Goal: Task Accomplishment & Management: Use online tool/utility

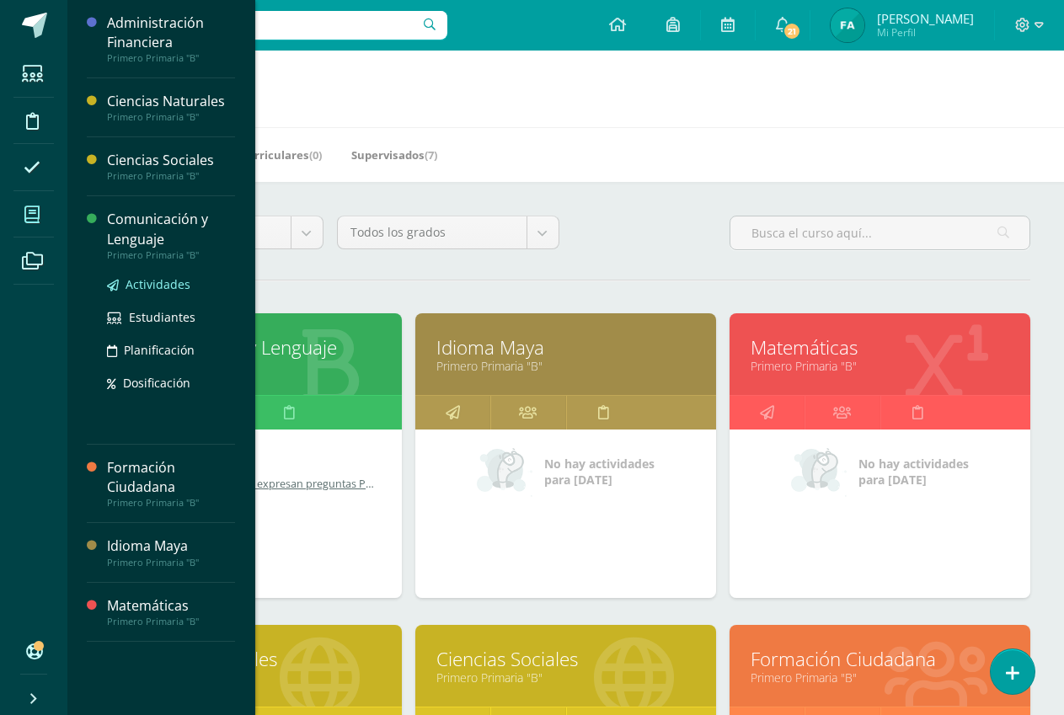
click at [174, 286] on span "Actividades" at bounding box center [158, 284] width 65 height 16
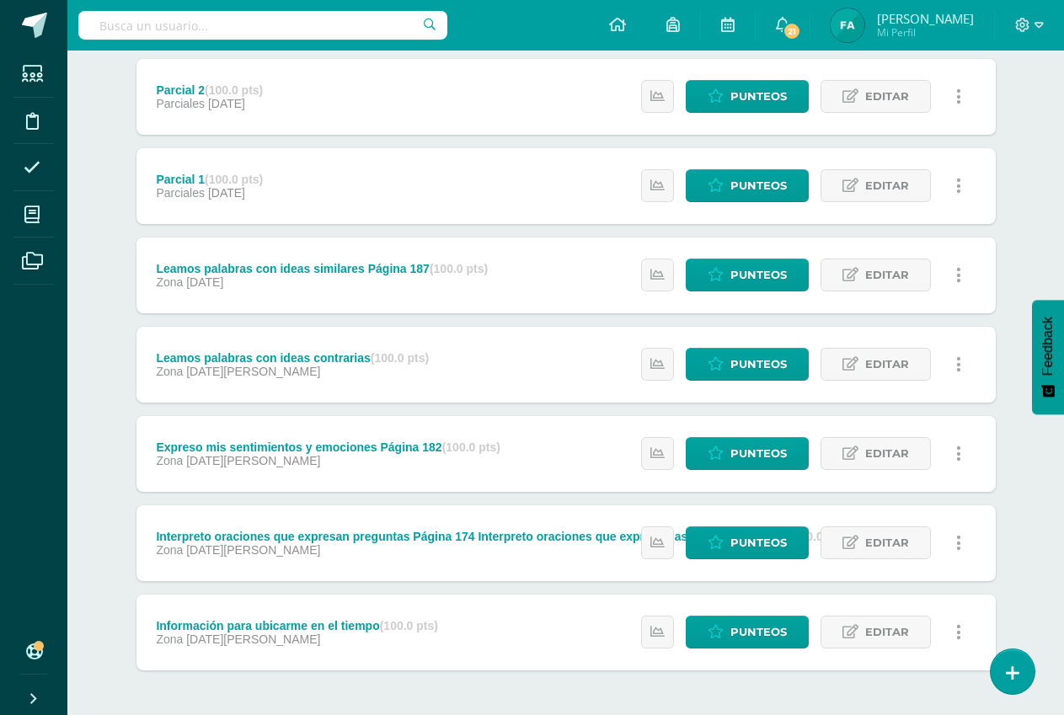
scroll to position [378, 0]
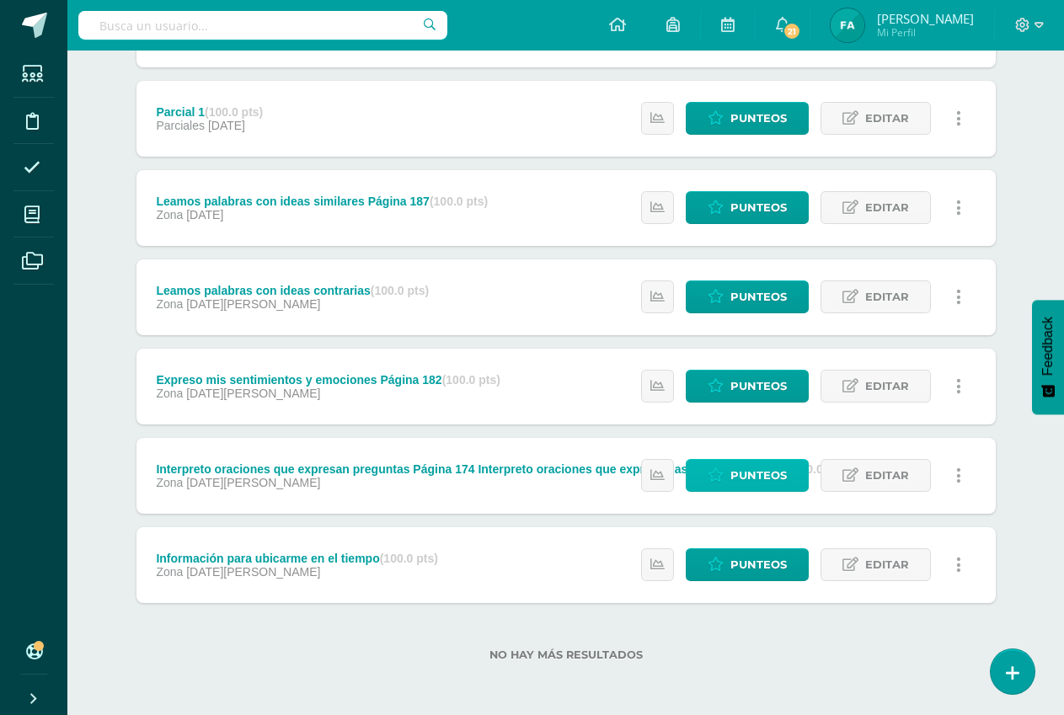
click at [749, 480] on span "Punteos" at bounding box center [758, 475] width 56 height 31
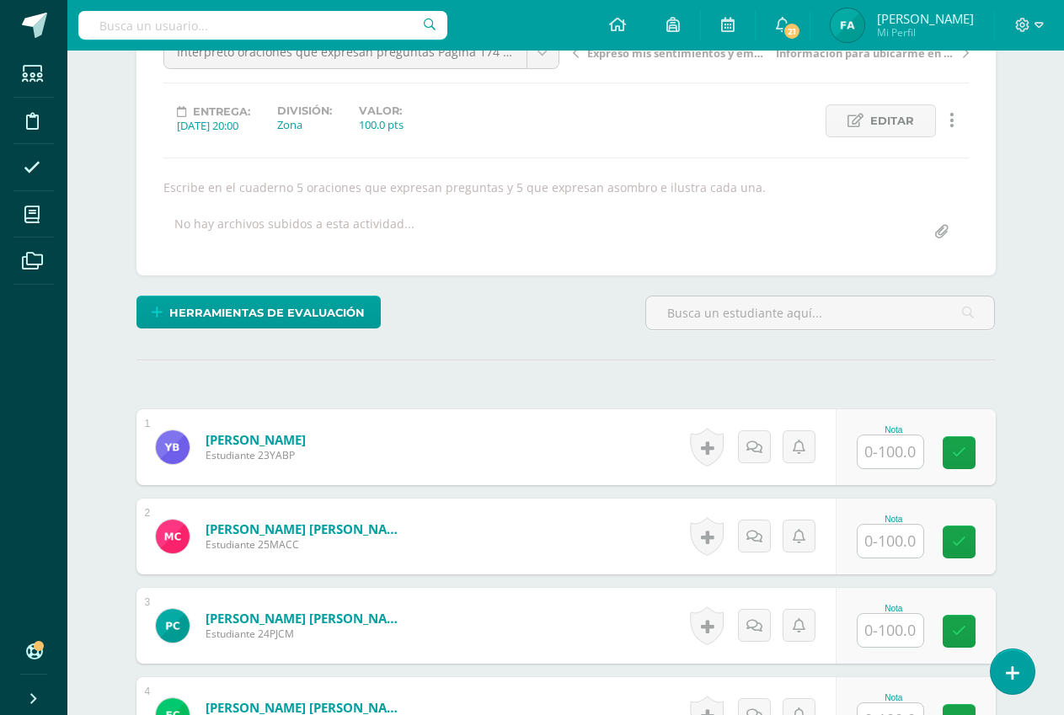
scroll to position [275, 0]
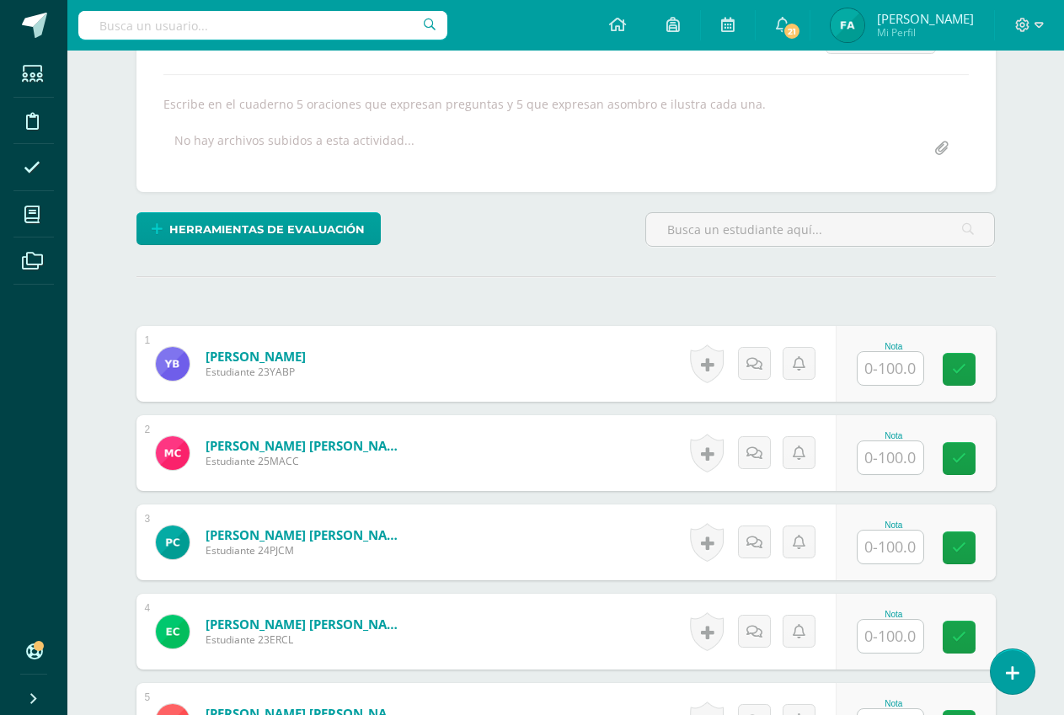
click at [909, 367] on input "text" at bounding box center [891, 368] width 66 height 33
click at [909, 367] on input "text" at bounding box center [899, 369] width 67 height 34
click at [972, 369] on icon at bounding box center [970, 369] width 15 height 14
type input "100"
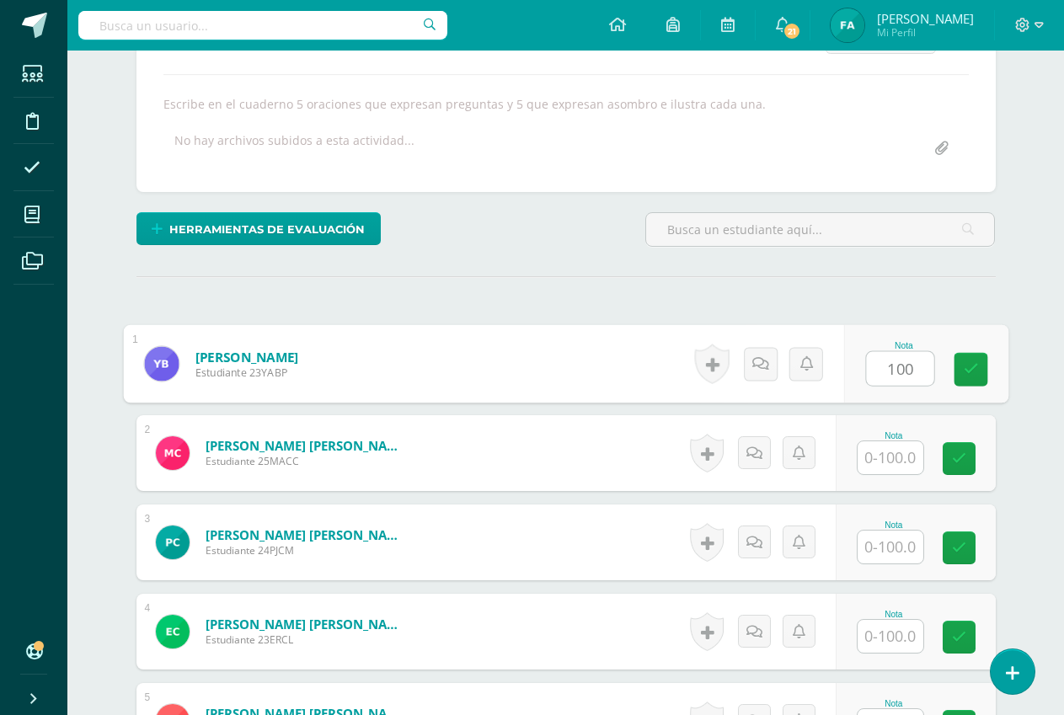
click at [912, 464] on input "text" at bounding box center [891, 457] width 66 height 33
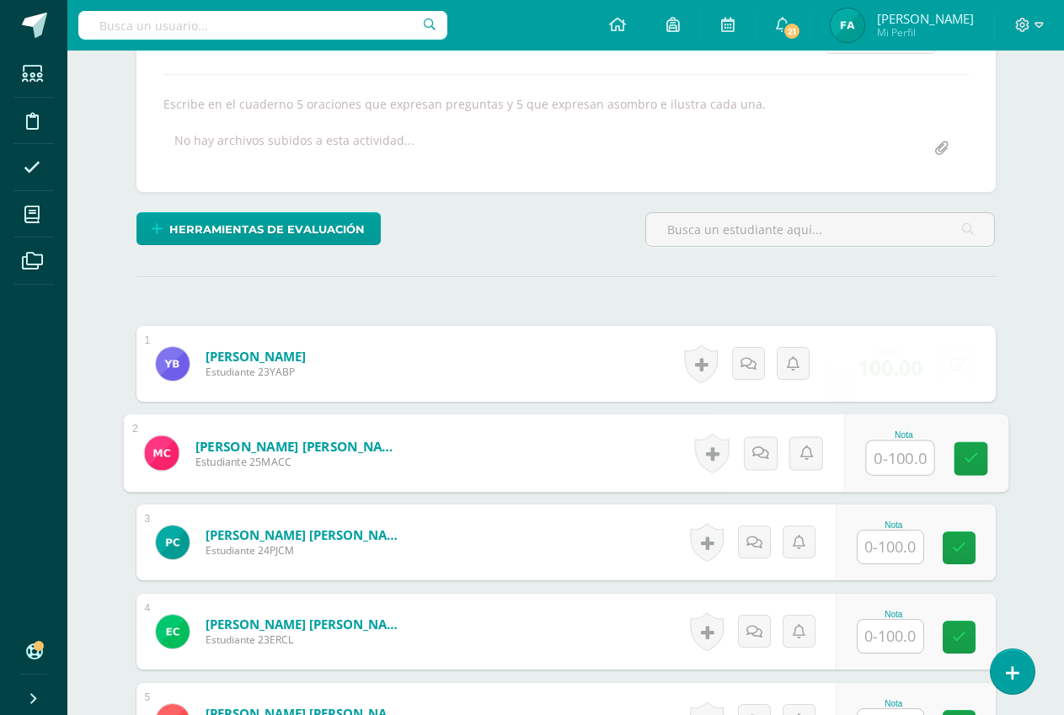
click at [912, 464] on input "text" at bounding box center [899, 458] width 67 height 34
type input "100"
click at [969, 456] on icon at bounding box center [970, 459] width 15 height 14
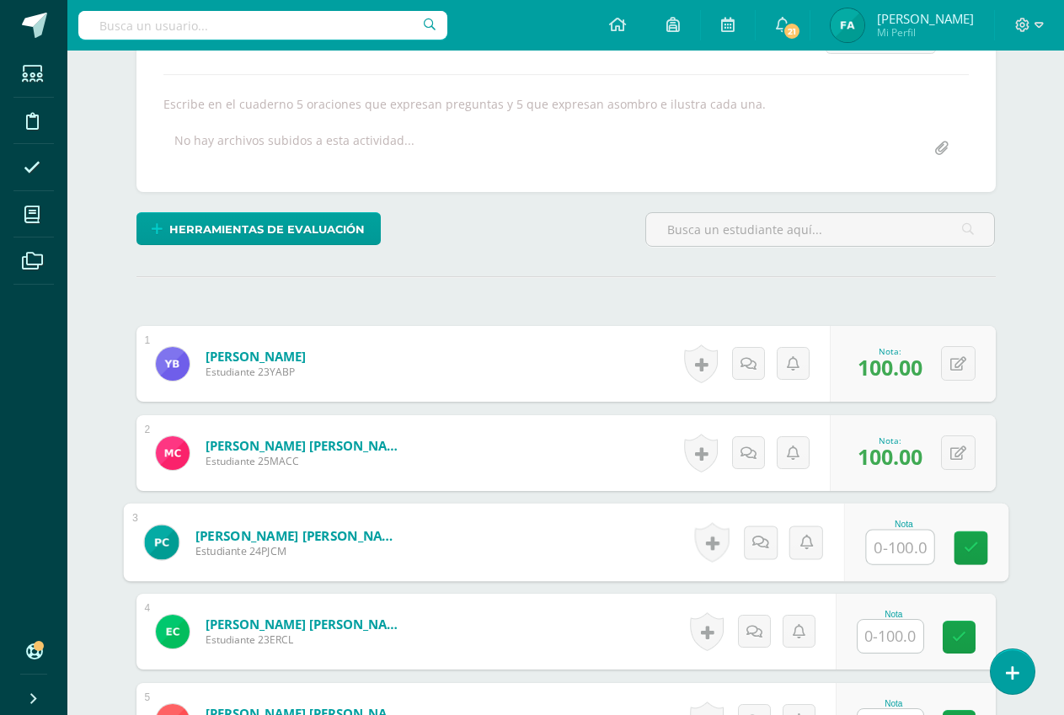
click at [911, 553] on input "text" at bounding box center [899, 548] width 67 height 34
type input "80"
click at [971, 550] on icon at bounding box center [970, 548] width 15 height 14
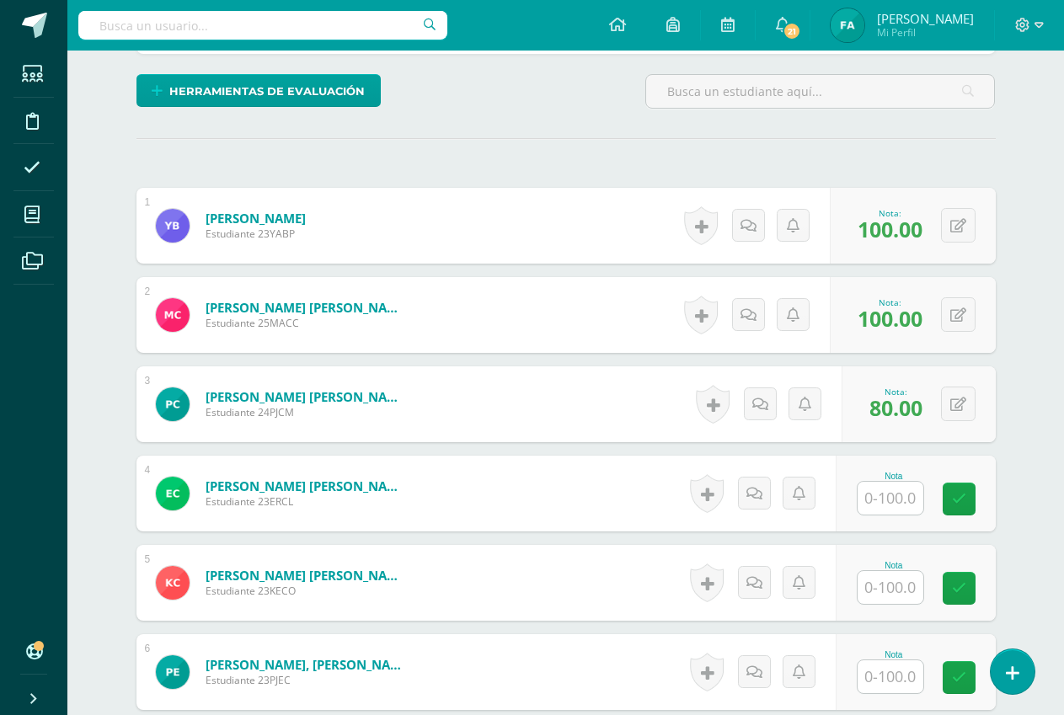
scroll to position [444, 0]
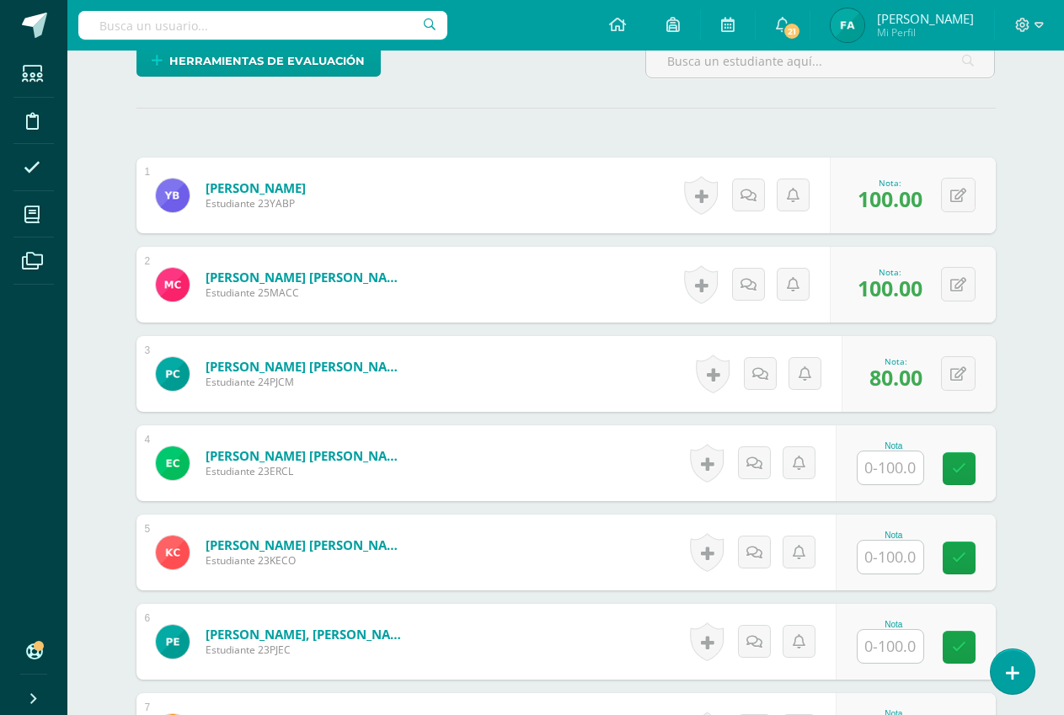
click at [907, 562] on input "text" at bounding box center [891, 557] width 66 height 33
type input "95"
click at [976, 543] on link at bounding box center [971, 559] width 34 height 34
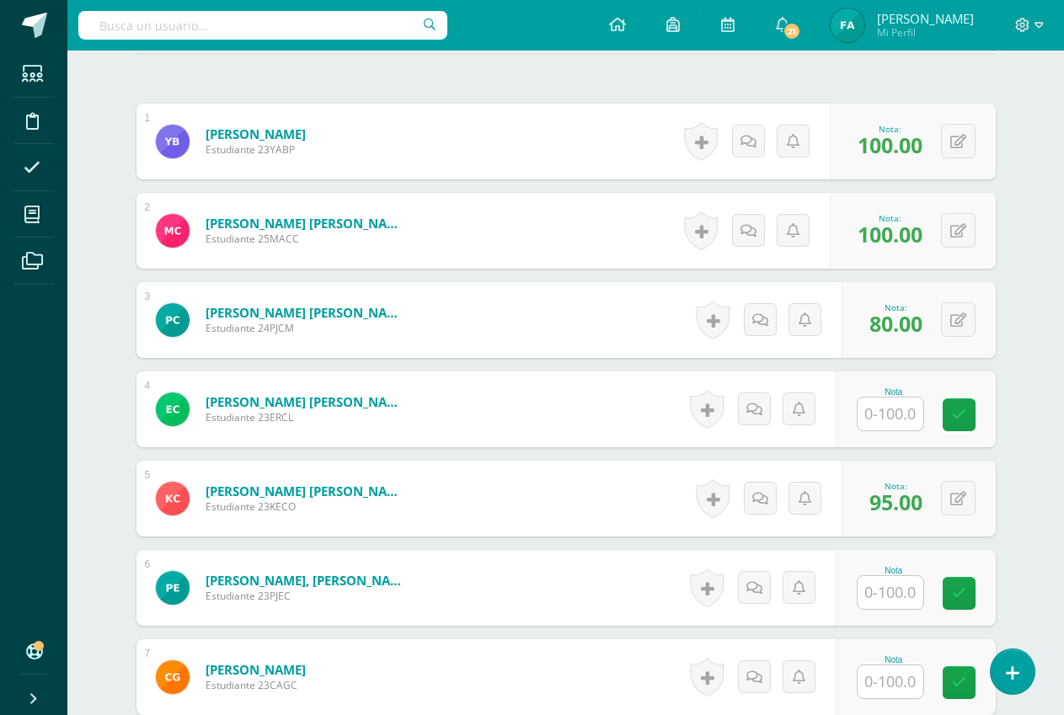
scroll to position [528, 0]
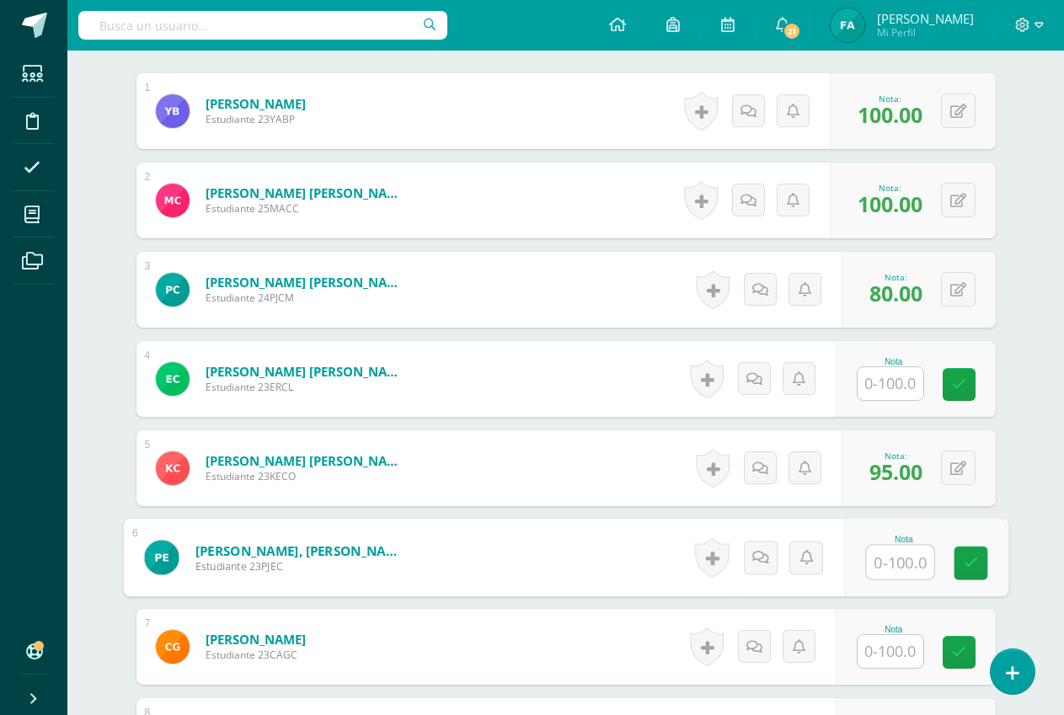
click at [906, 555] on input "text" at bounding box center [899, 563] width 67 height 34
type input "2"
click at [971, 556] on icon at bounding box center [970, 563] width 15 height 14
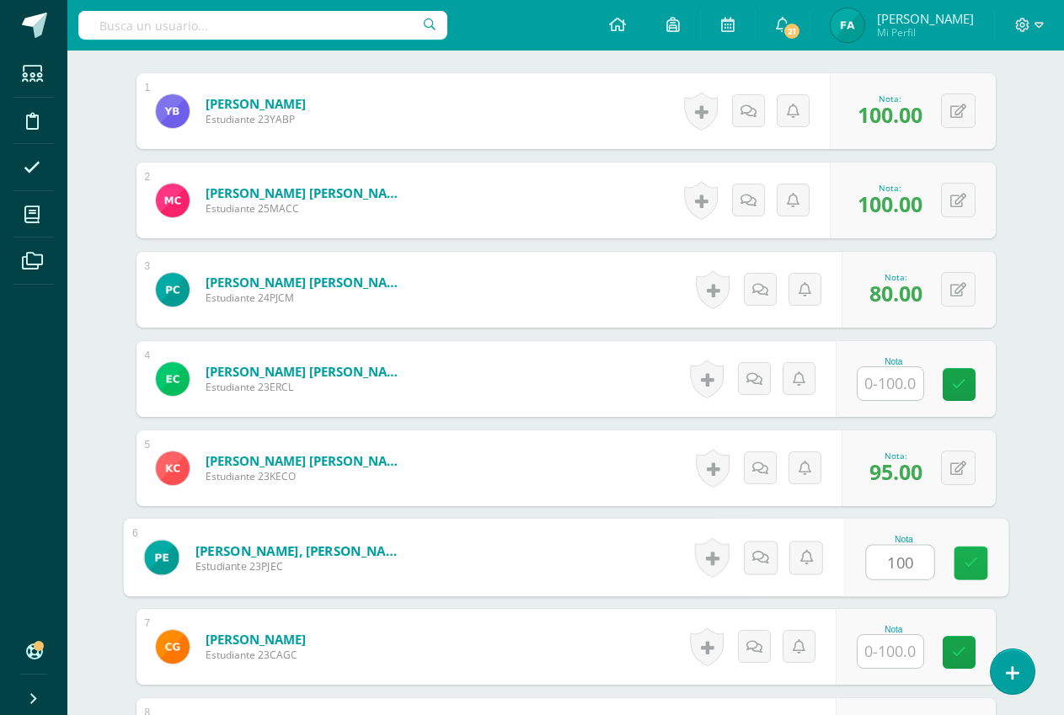
type input "0"
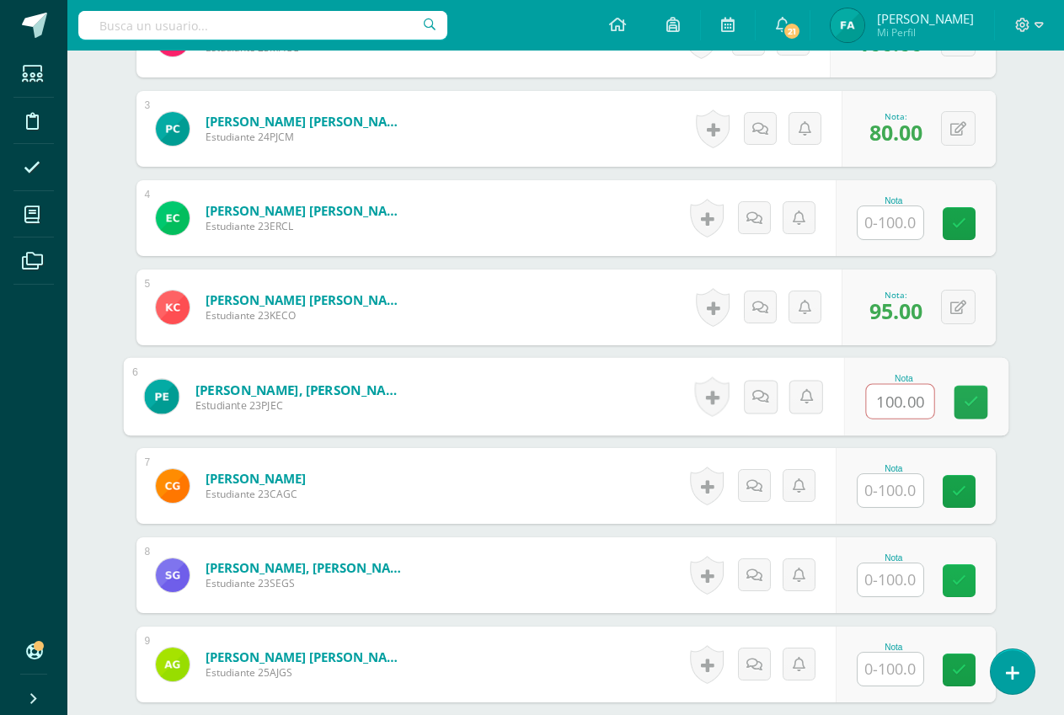
scroll to position [697, 0]
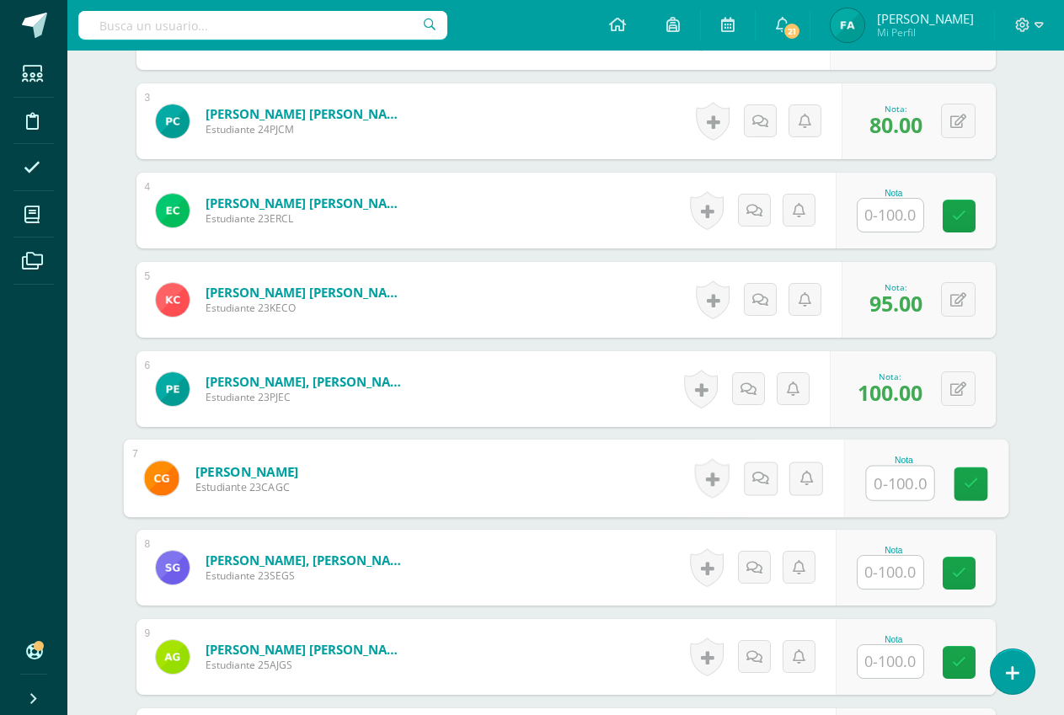
click at [908, 482] on input "text" at bounding box center [899, 484] width 67 height 34
click at [908, 483] on input "text" at bounding box center [899, 484] width 67 height 34
type input "95"
click at [968, 481] on icon at bounding box center [970, 484] width 15 height 14
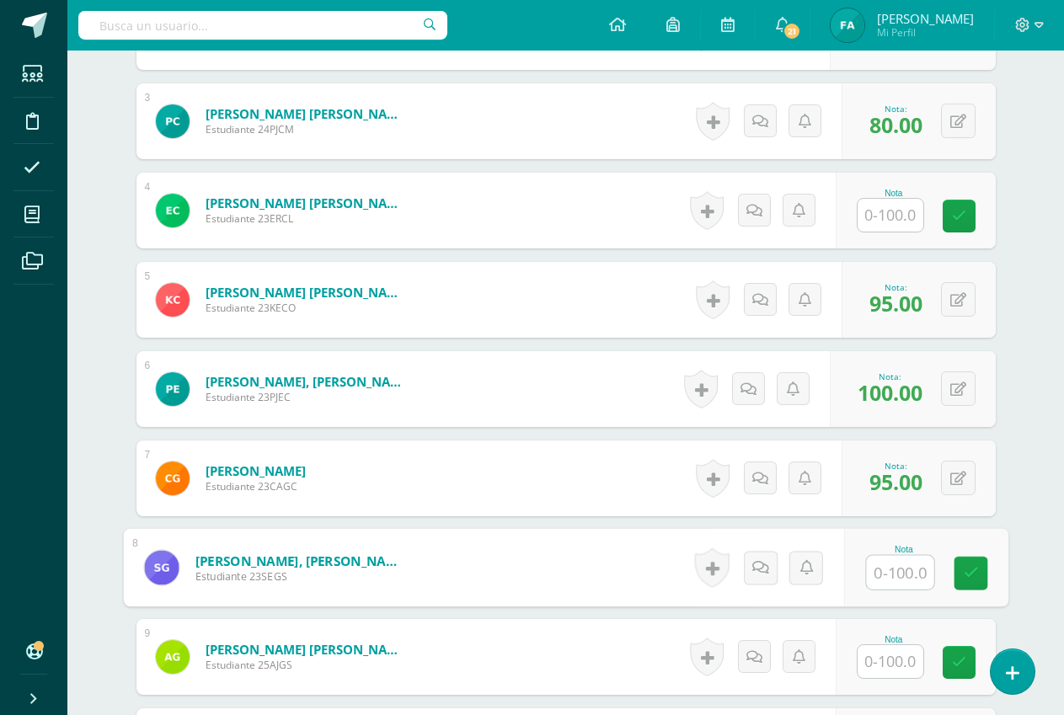
click at [899, 566] on input "text" at bounding box center [899, 573] width 67 height 34
type input "100"
click at [972, 575] on icon at bounding box center [970, 573] width 15 height 14
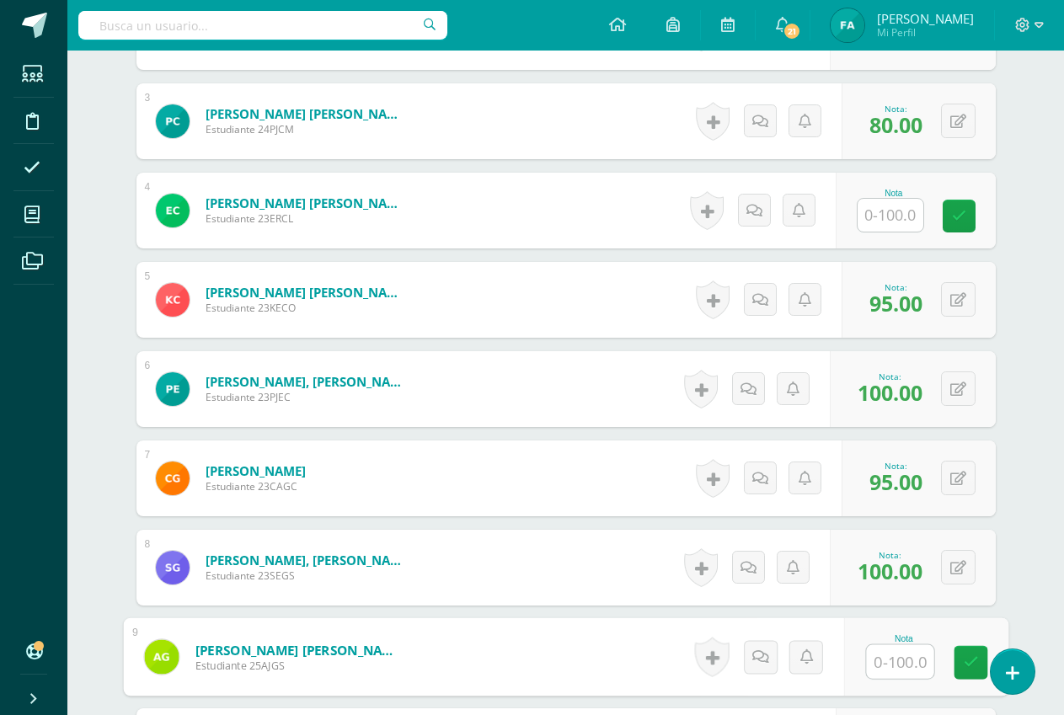
click at [900, 660] on input "text" at bounding box center [899, 662] width 67 height 34
type input "90"
click at [960, 657] on link at bounding box center [971, 663] width 34 height 34
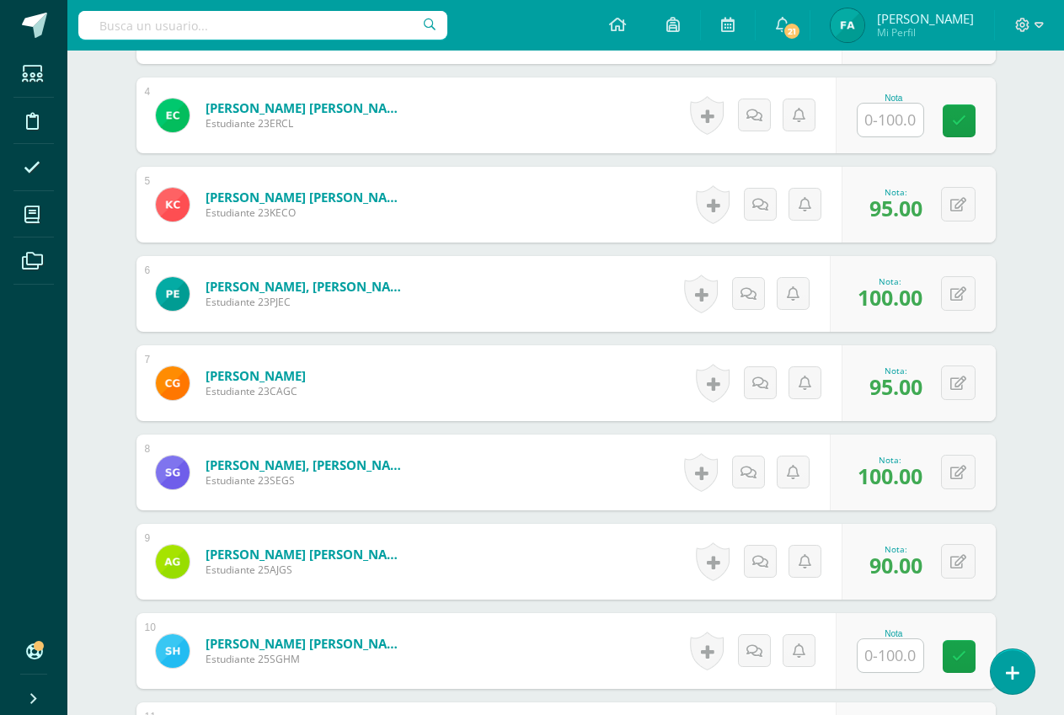
scroll to position [949, 0]
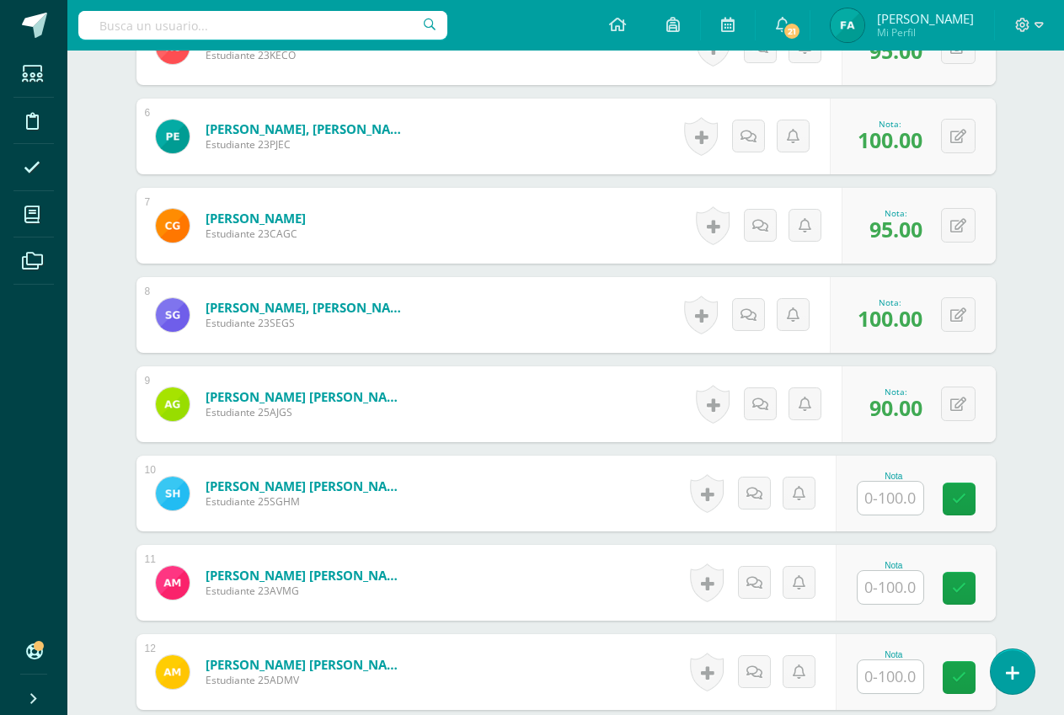
click at [896, 501] on input "text" at bounding box center [891, 498] width 66 height 33
type input "70"
click at [965, 498] on icon at bounding box center [970, 499] width 15 height 14
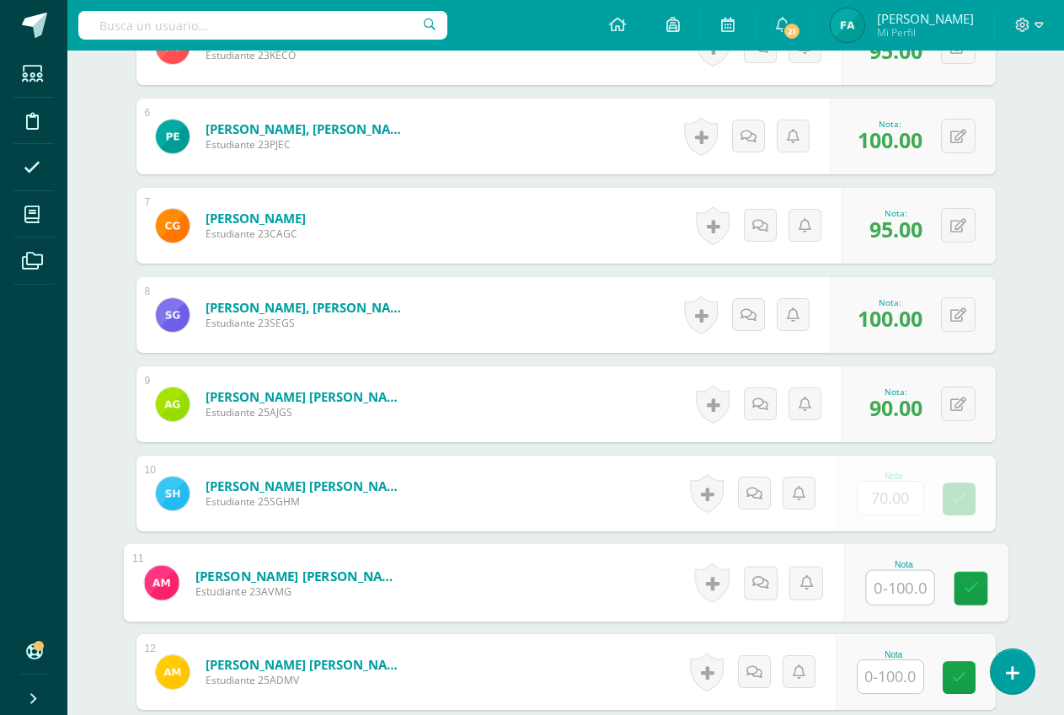
click at [917, 596] on input "text" at bounding box center [899, 588] width 67 height 34
click at [965, 581] on icon at bounding box center [970, 588] width 15 height 14
type input "0"
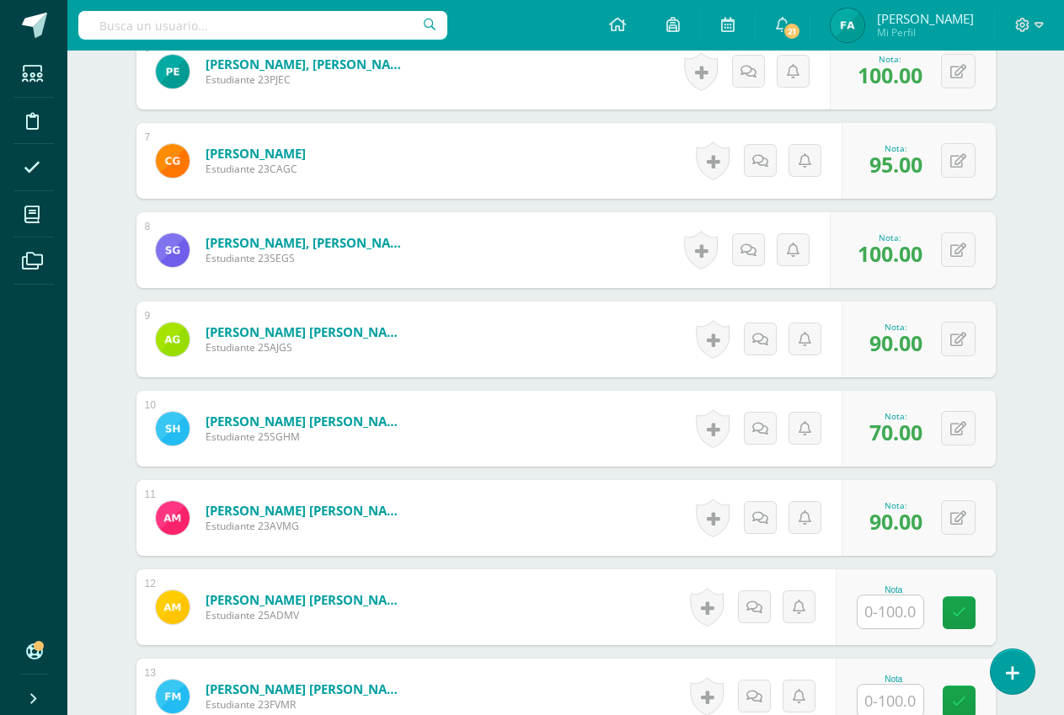
scroll to position [1034, 0]
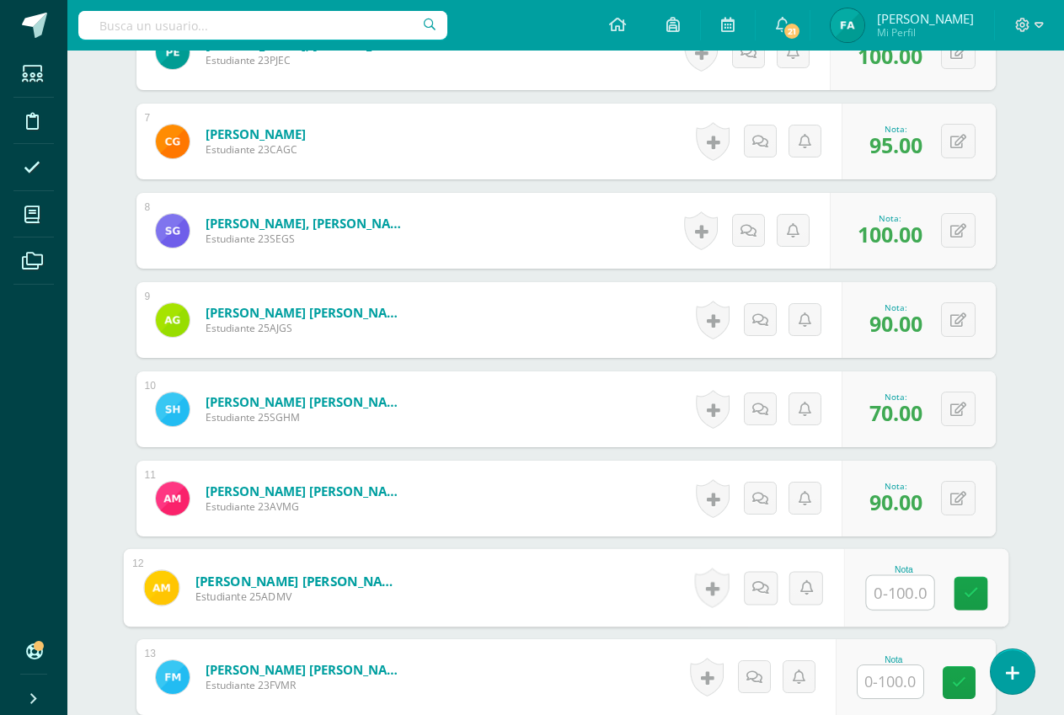
click at [906, 590] on input "text" at bounding box center [899, 593] width 67 height 34
type input "90"
click at [976, 586] on icon at bounding box center [970, 593] width 15 height 14
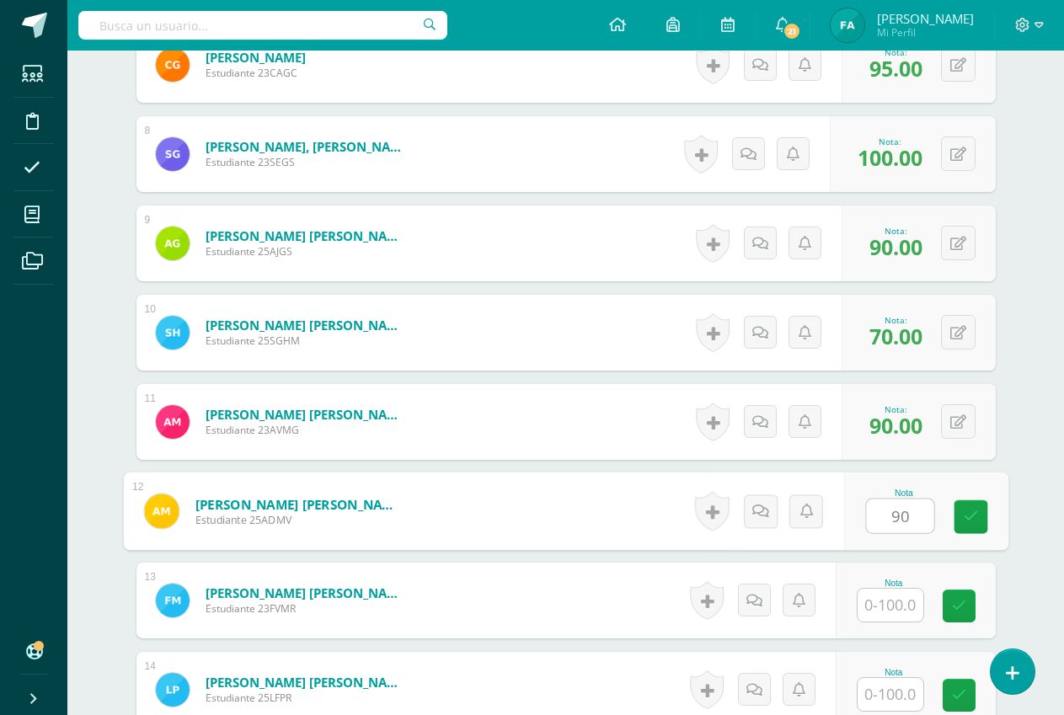
scroll to position [1286, 0]
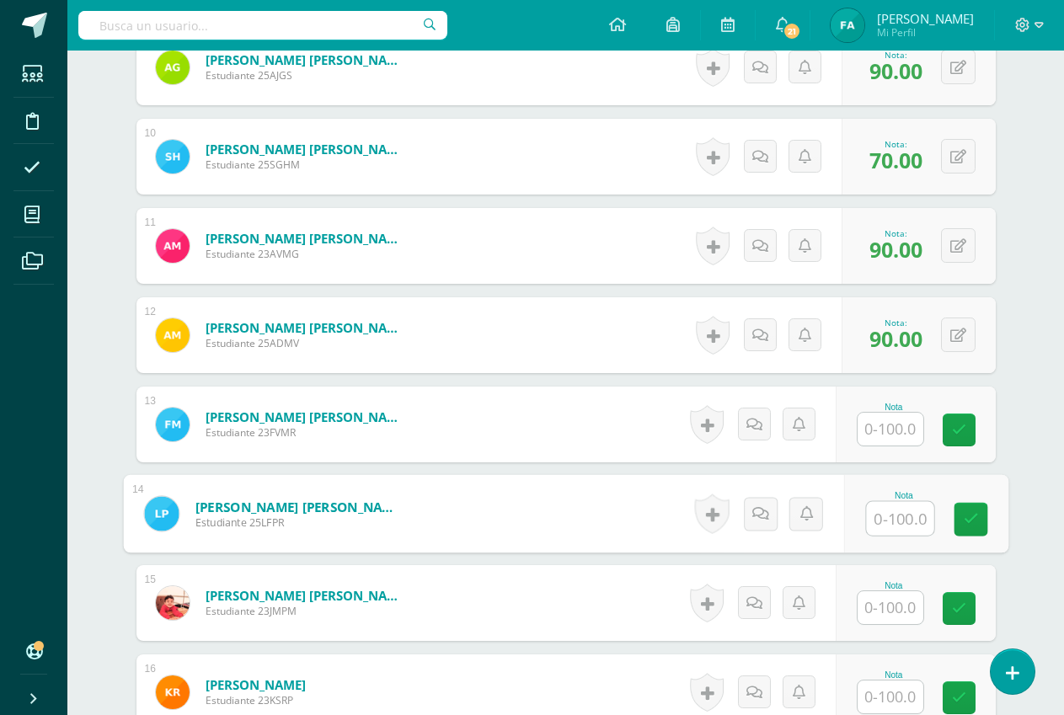
click at [914, 529] on input "text" at bounding box center [899, 519] width 67 height 34
type input "90"
click at [971, 515] on icon at bounding box center [970, 519] width 15 height 14
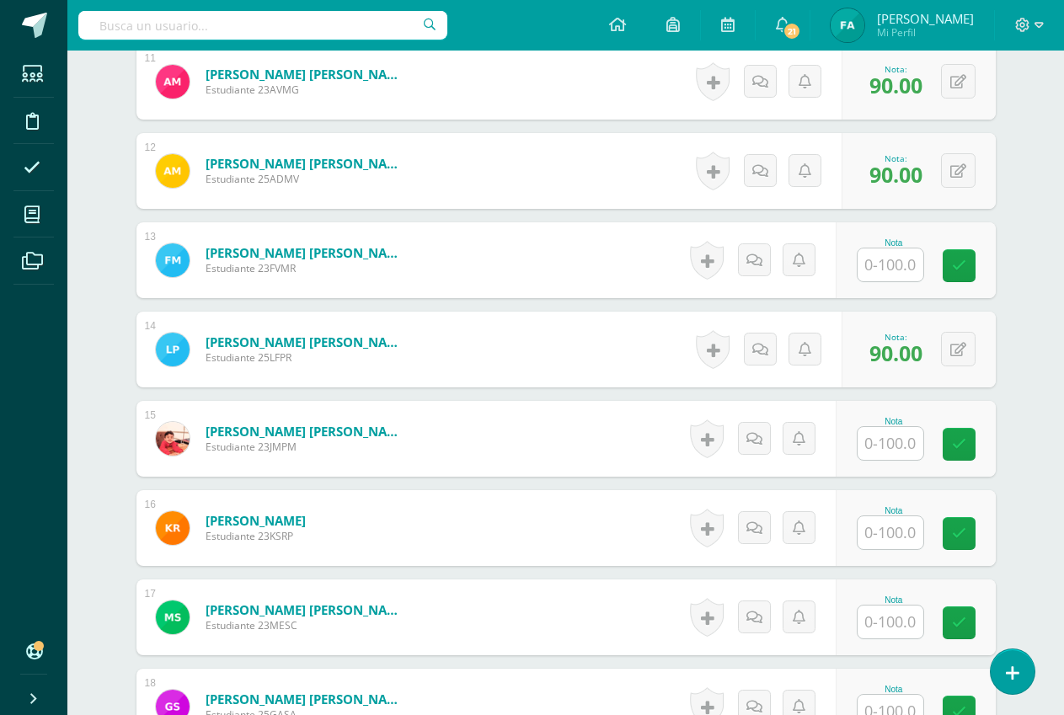
scroll to position [1455, 0]
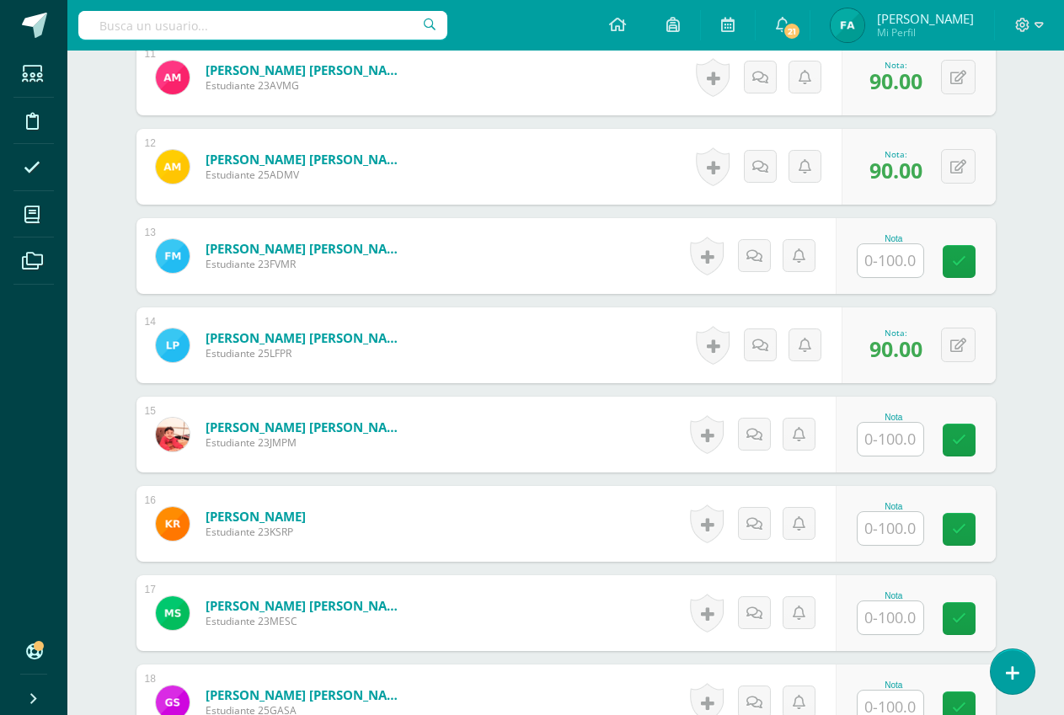
click at [917, 442] on input "text" at bounding box center [891, 439] width 66 height 33
type input "100"
click at [961, 440] on link at bounding box center [971, 441] width 34 height 34
click at [905, 521] on input "text" at bounding box center [891, 528] width 66 height 33
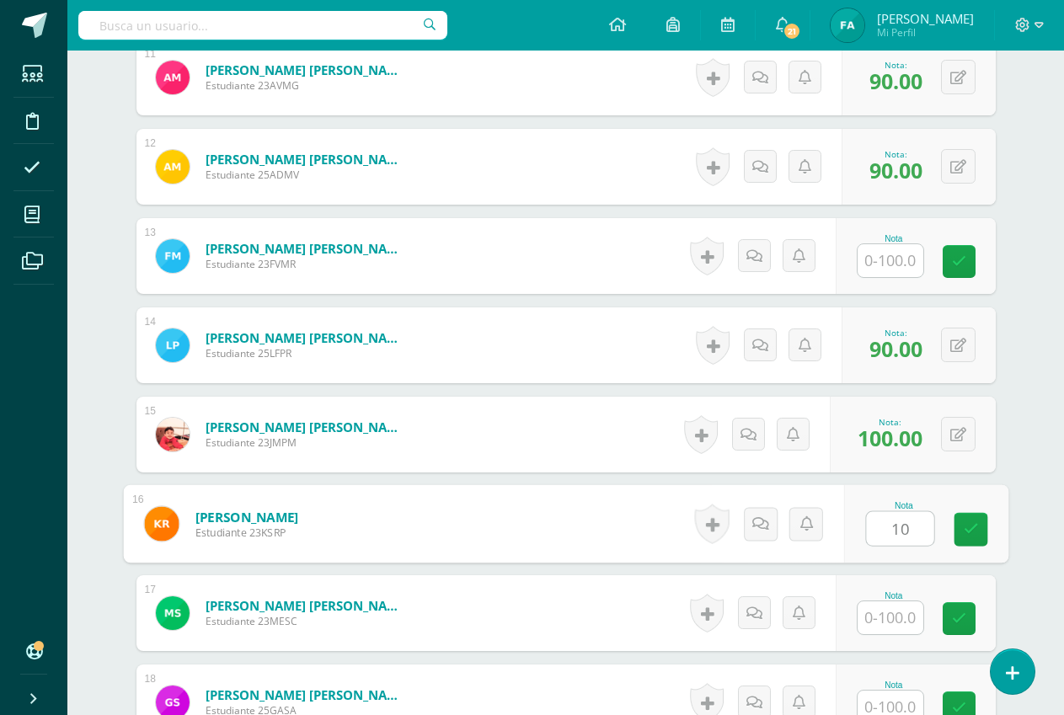
type input "100"
click at [960, 522] on link at bounding box center [971, 530] width 34 height 34
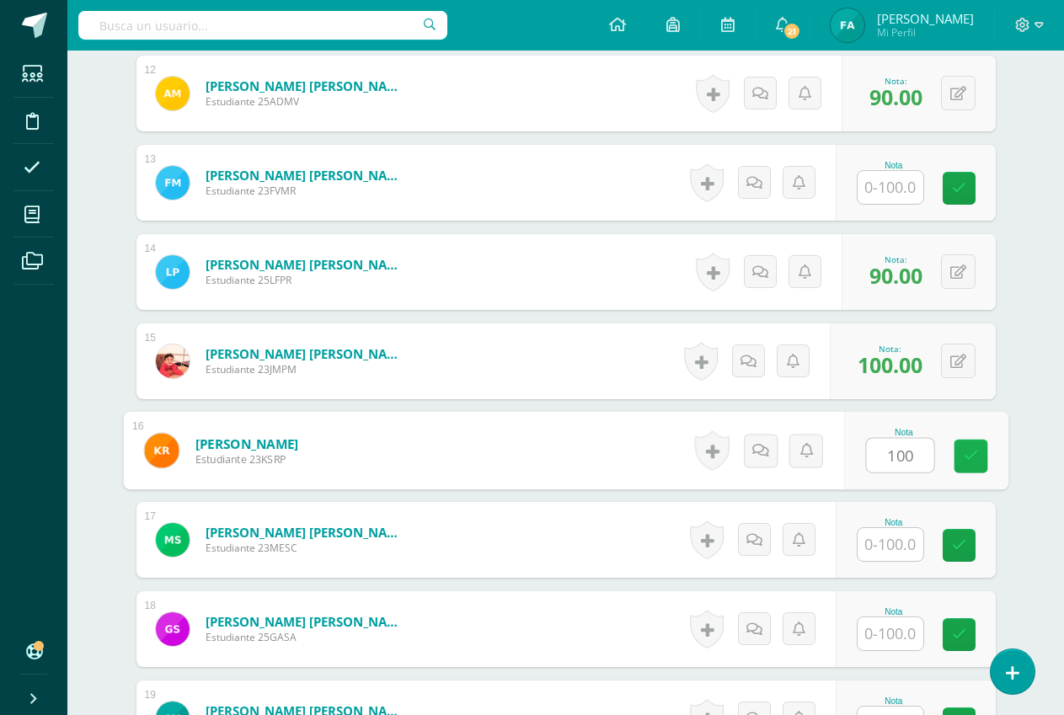
scroll to position [1623, 0]
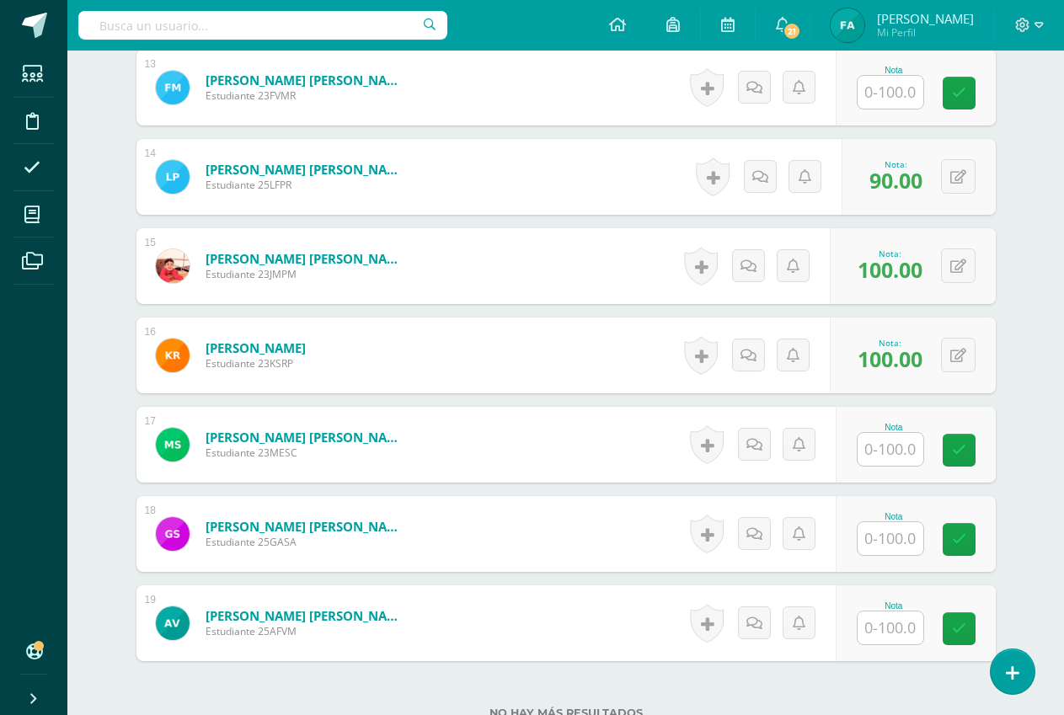
click at [903, 457] on input "text" at bounding box center [891, 449] width 66 height 33
type input "100"
click at [965, 447] on icon at bounding box center [970, 450] width 15 height 14
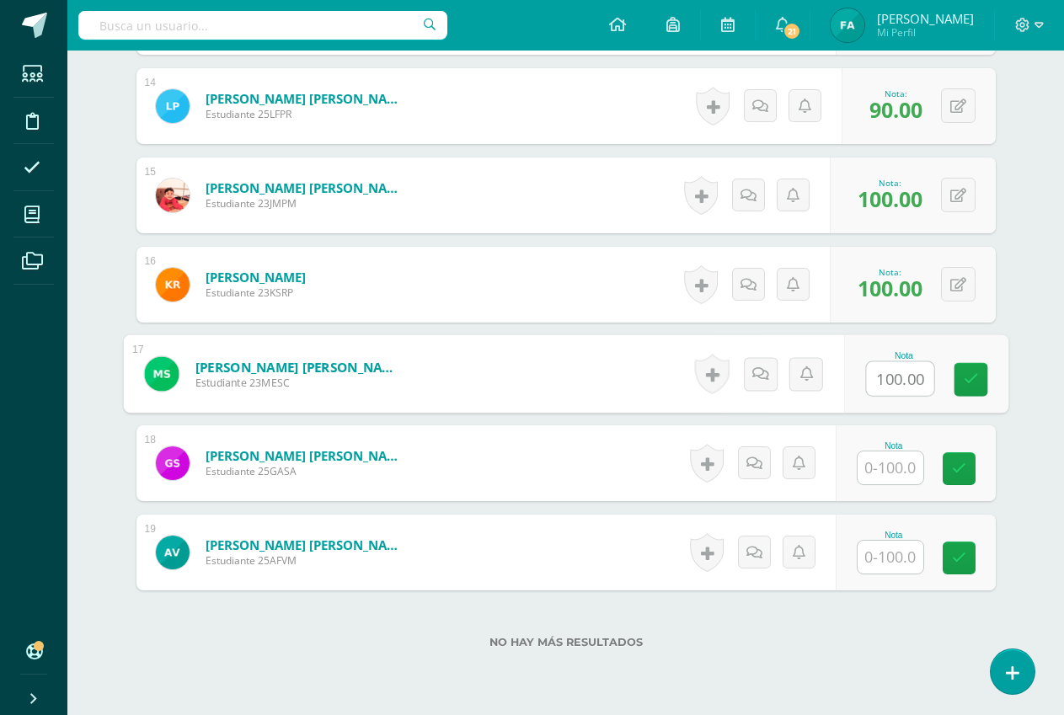
scroll to position [1763, 0]
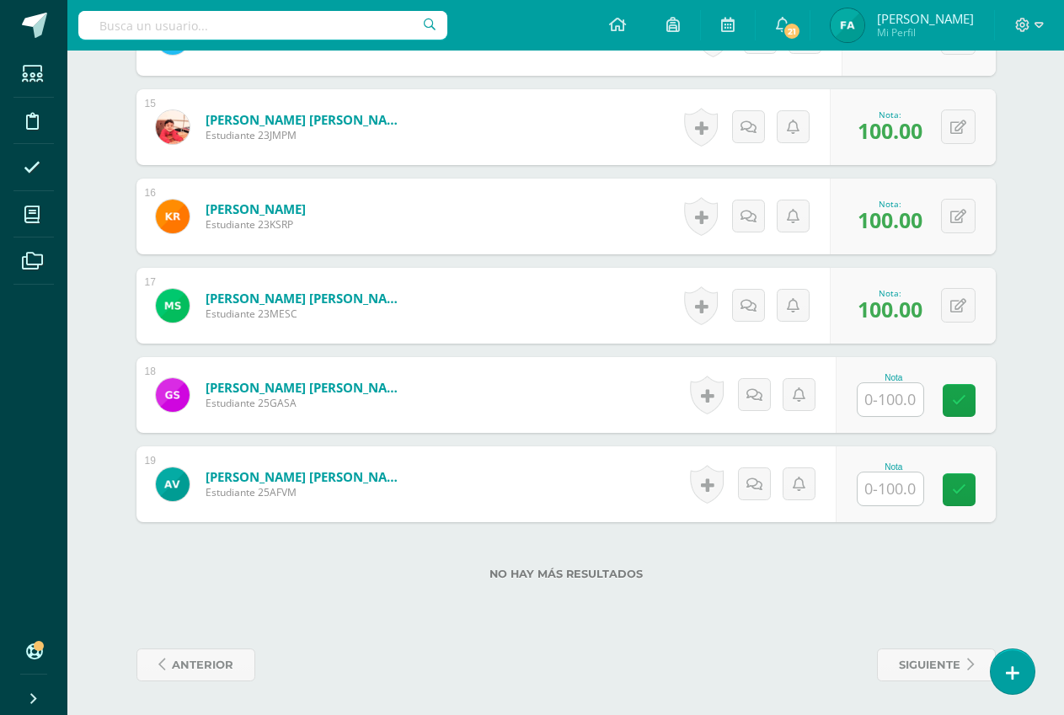
click at [910, 406] on input "text" at bounding box center [891, 399] width 66 height 33
type input "80"
click at [963, 394] on icon at bounding box center [970, 400] width 15 height 14
click at [901, 485] on input "text" at bounding box center [891, 489] width 66 height 33
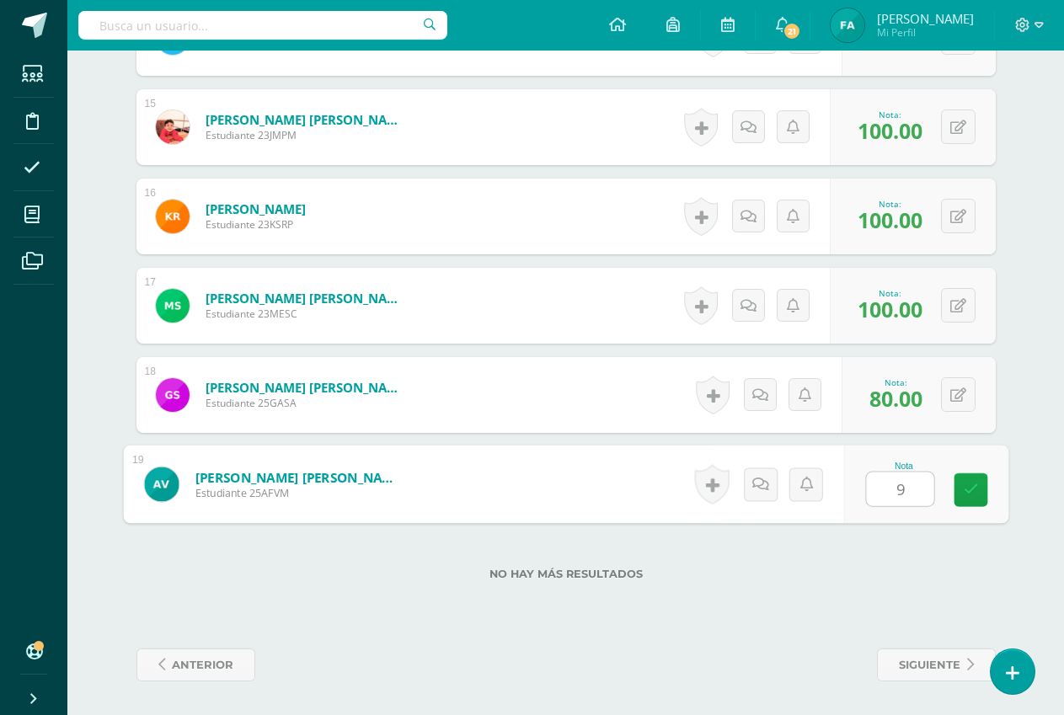
type input "90"
click at [968, 486] on icon at bounding box center [970, 490] width 15 height 14
